Goal: Information Seeking & Learning: Learn about a topic

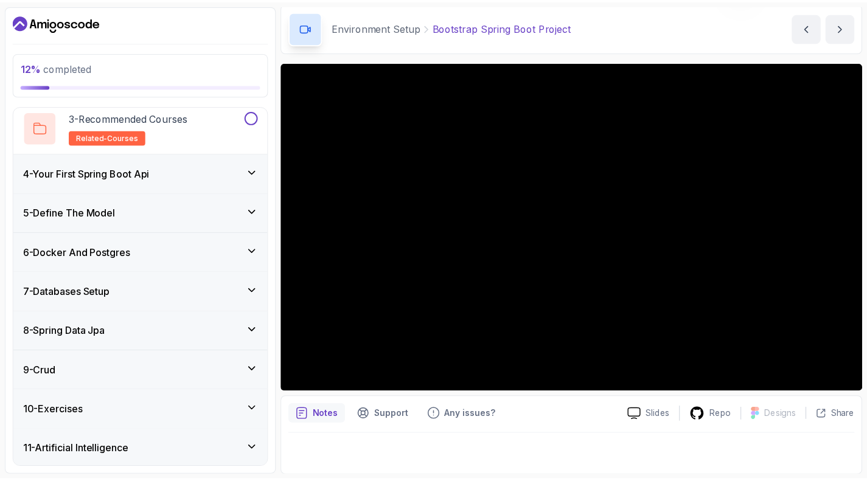
scroll to position [225, 0]
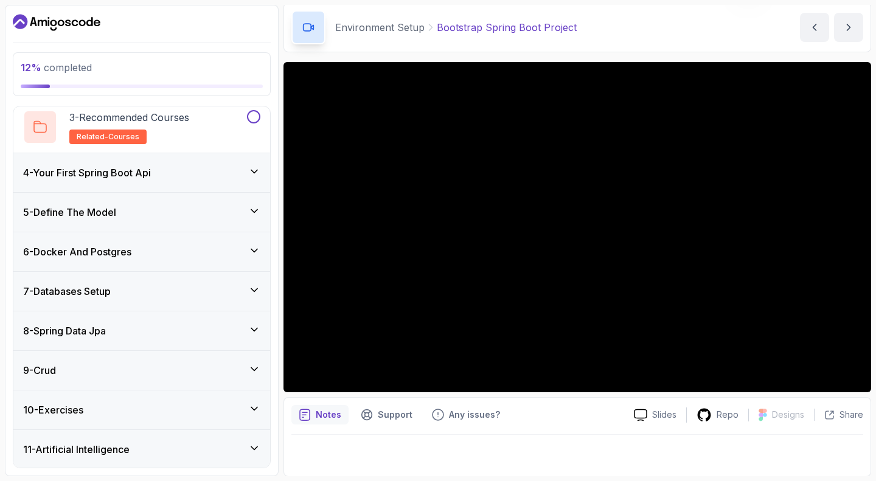
click at [577, 410] on div "Notes Support Any issues?" at bounding box center [458, 414] width 333 height 19
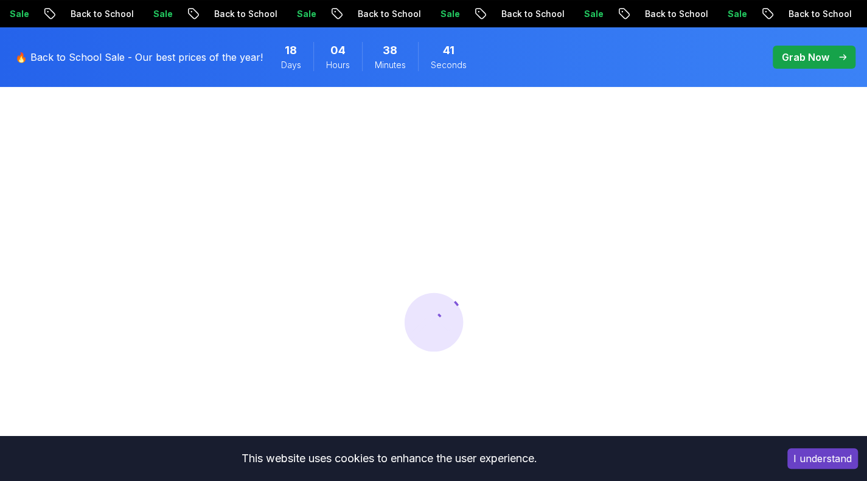
scroll to position [81, 0]
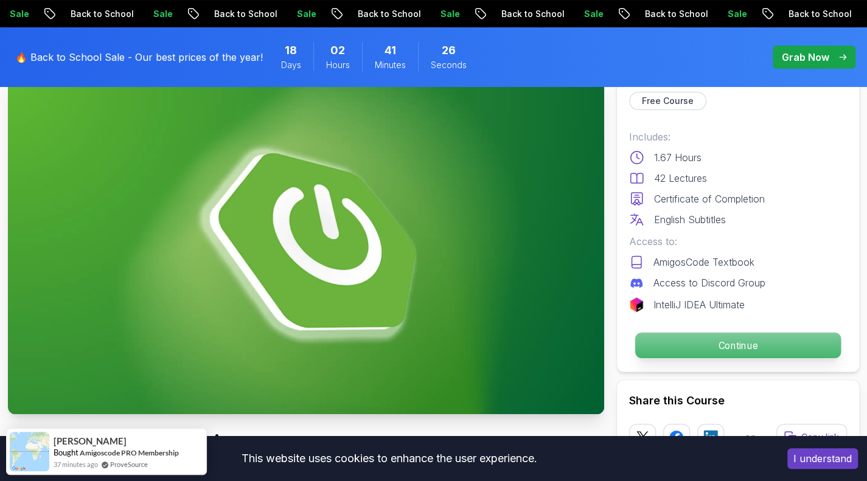
click at [727, 351] on p "Continue" at bounding box center [738, 346] width 206 height 26
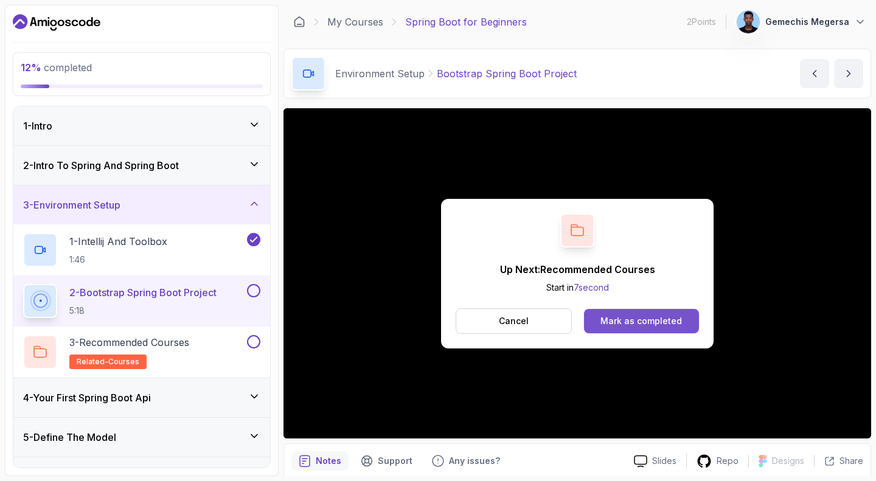
click at [649, 317] on div "Mark as completed" at bounding box center [642, 321] width 82 height 12
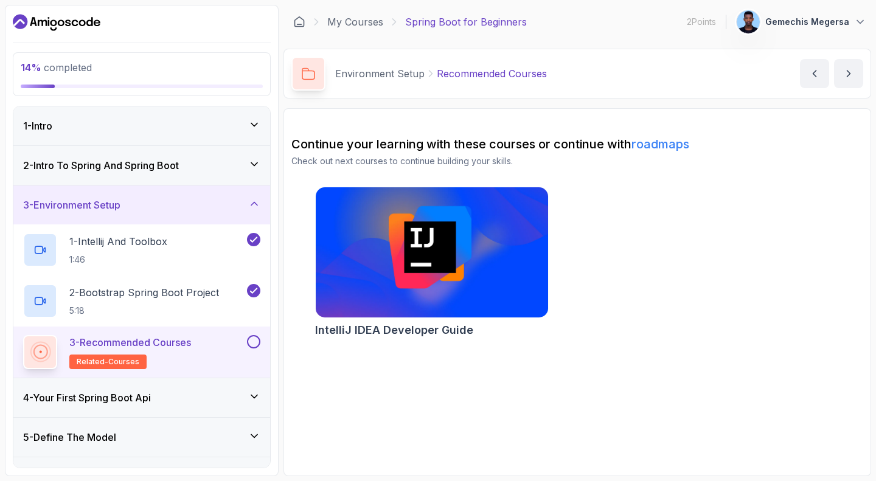
click at [394, 239] on img at bounding box center [432, 252] width 244 height 137
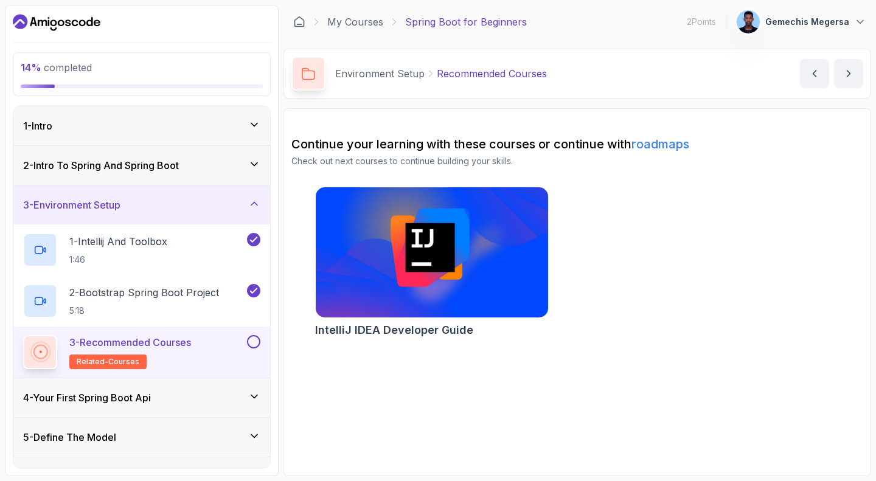
click at [261, 345] on div at bounding box center [253, 341] width 16 height 13
click at [260, 344] on div at bounding box center [253, 341] width 16 height 13
click at [683, 150] on link "roadmaps" at bounding box center [661, 144] width 58 height 15
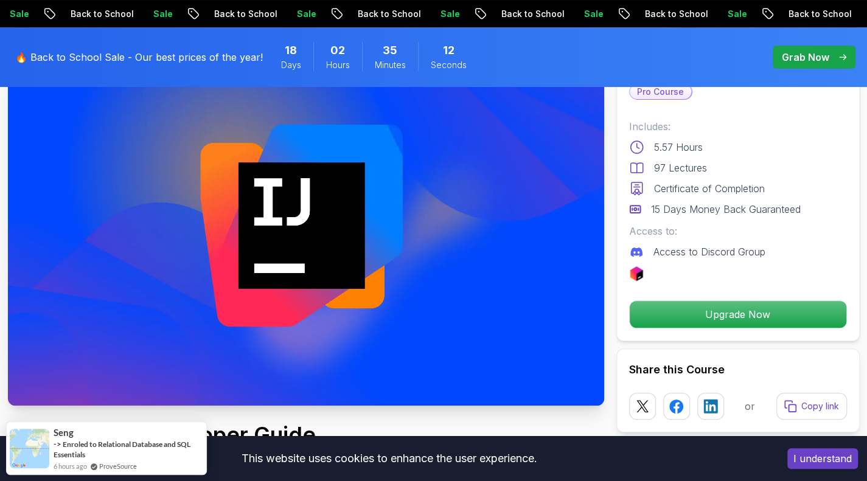
scroll to position [59, 0]
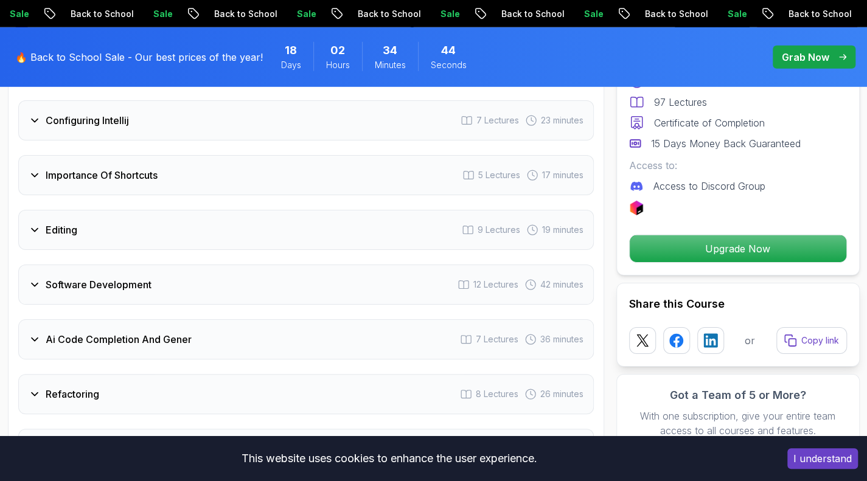
scroll to position [2023, 0]
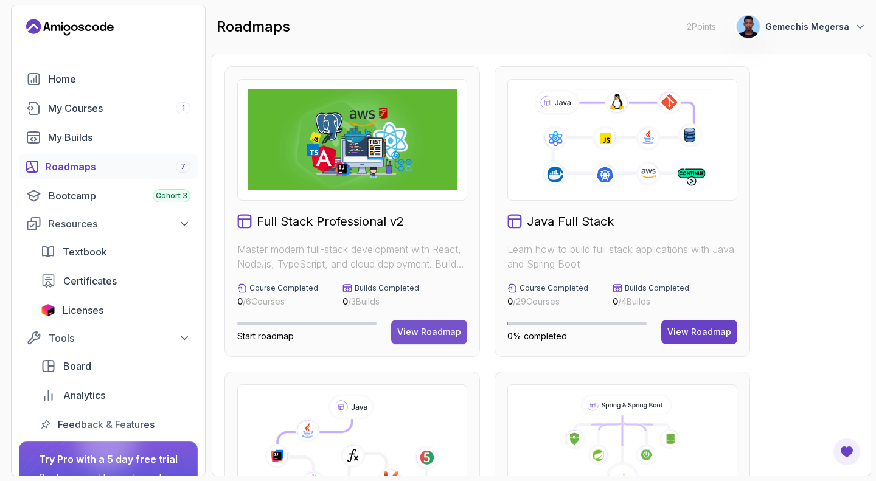
click at [419, 327] on div "View Roadmap" at bounding box center [429, 332] width 64 height 12
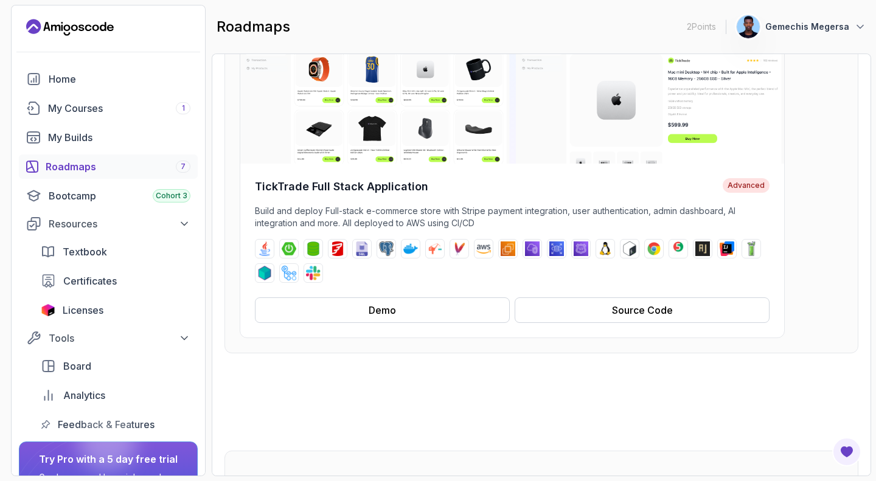
scroll to position [156, 0]
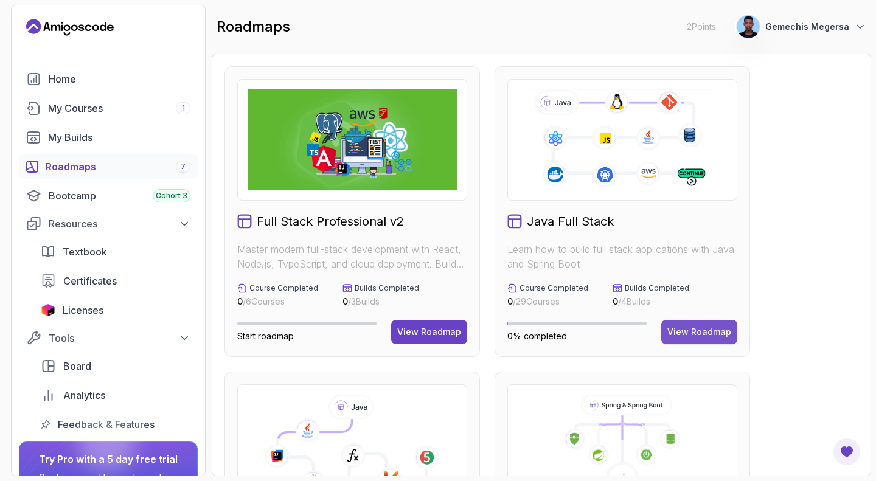
click at [698, 334] on div "View Roadmap" at bounding box center [700, 332] width 64 height 12
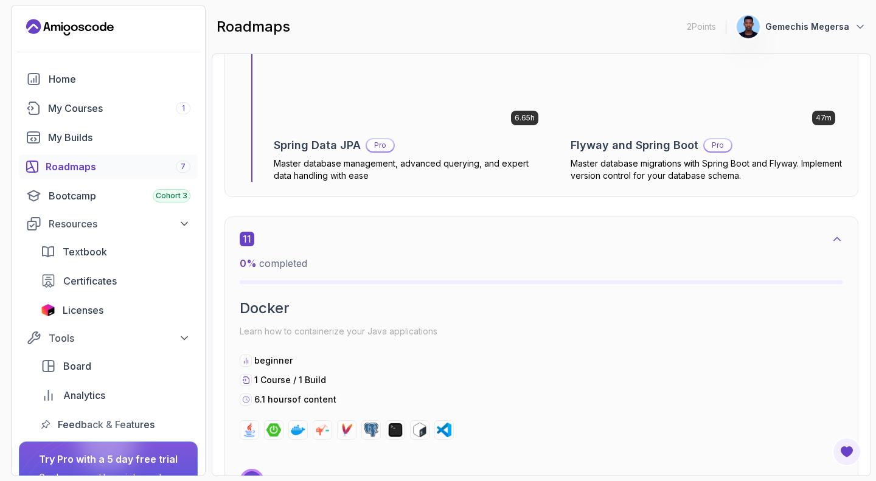
scroll to position [5940, 0]
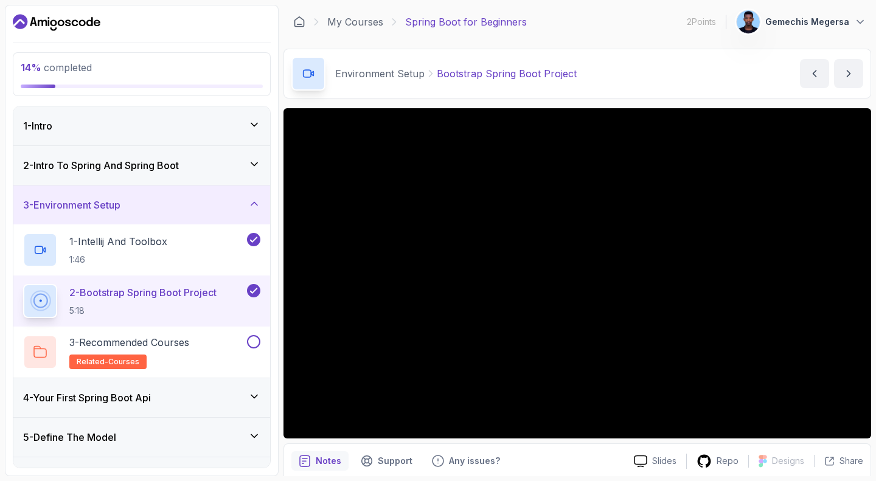
scroll to position [46, 0]
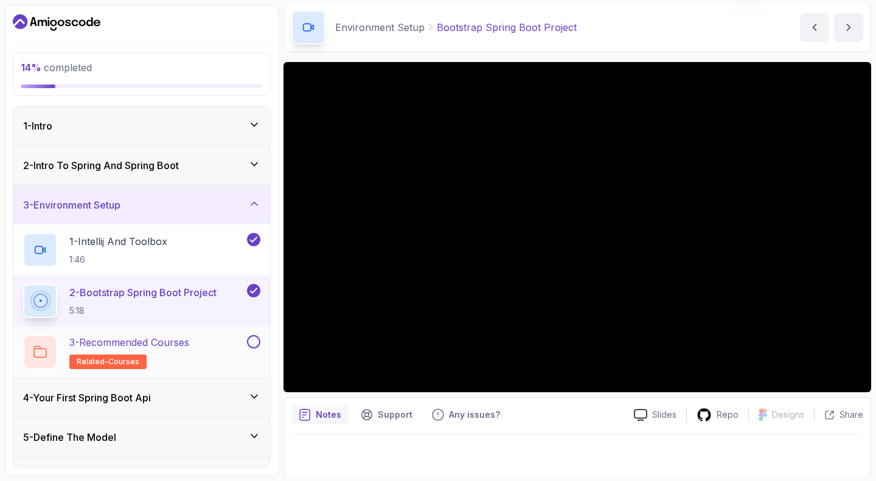
click at [155, 347] on p "3 - Recommended Courses" at bounding box center [129, 342] width 120 height 15
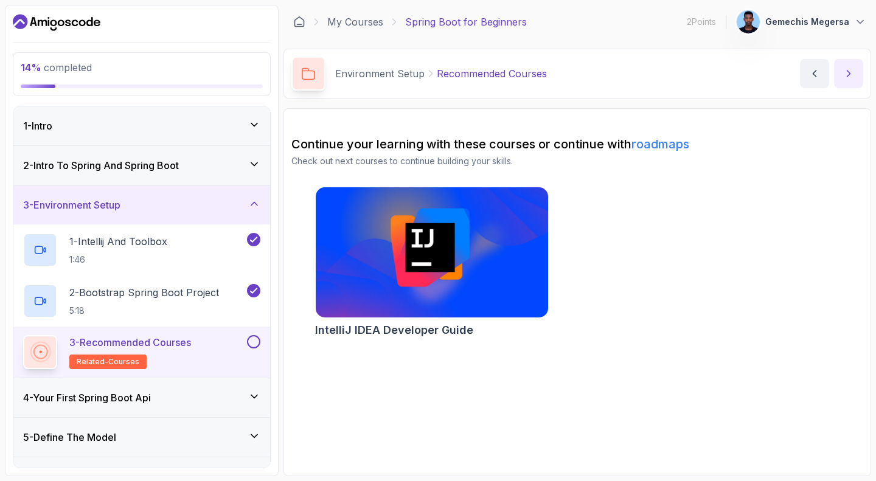
click at [856, 80] on button "next content" at bounding box center [848, 73] width 29 height 29
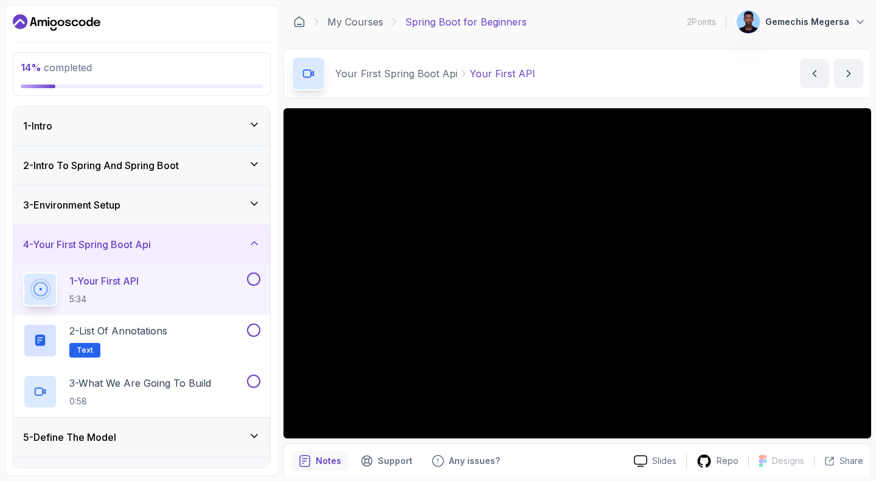
click at [834, 59] on button "next content" at bounding box center [848, 73] width 29 height 29
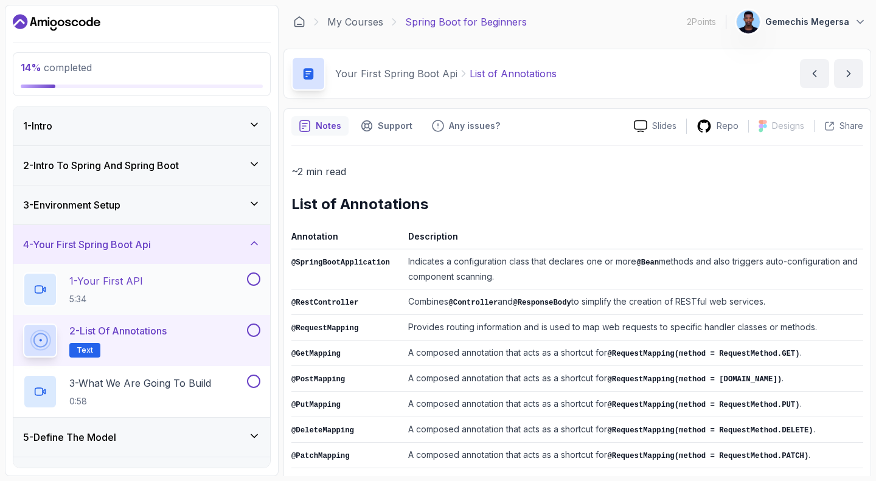
click at [164, 280] on div "1 - Your First API 5:34" at bounding box center [134, 290] width 222 height 34
